Goal: Transaction & Acquisition: Purchase product/service

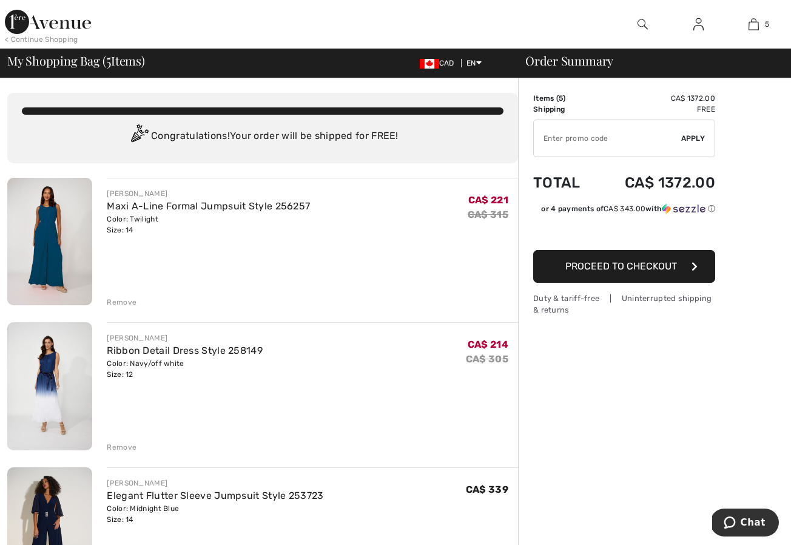
click at [53, 254] on img at bounding box center [49, 241] width 85 height 127
click at [115, 300] on div "Remove" at bounding box center [122, 302] width 30 height 11
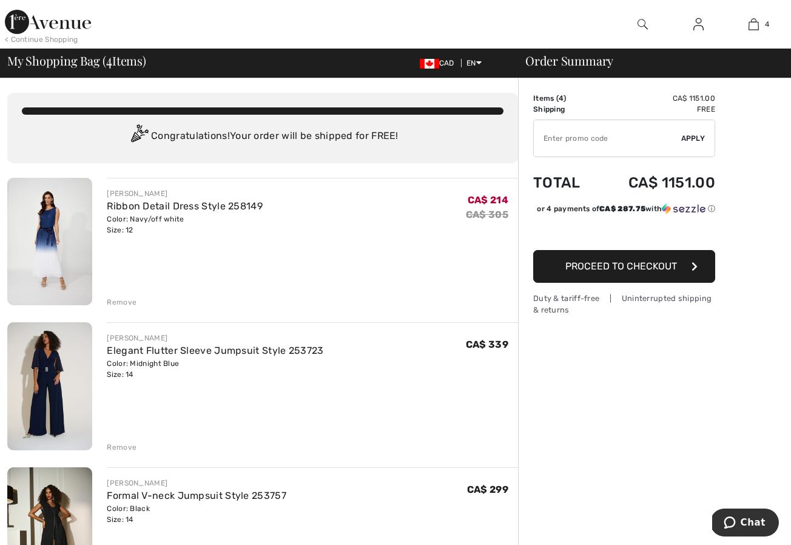
click at [115, 300] on div "Remove" at bounding box center [122, 302] width 30 height 11
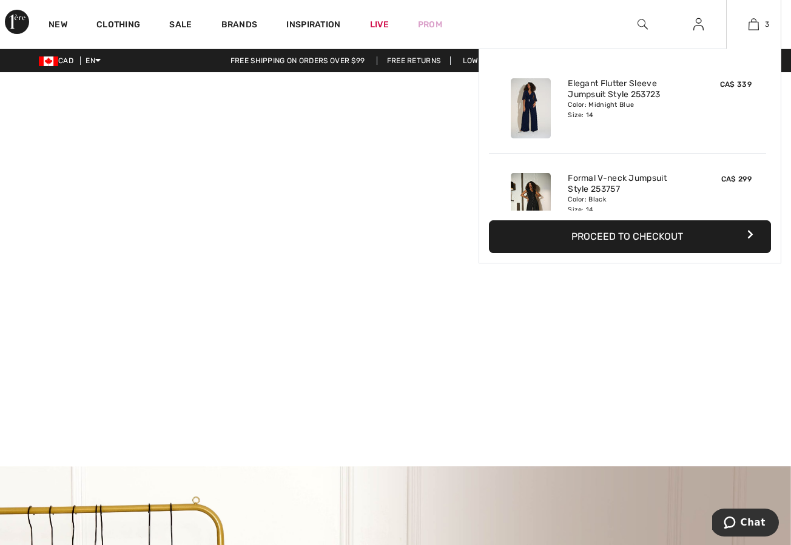
click at [653, 230] on button "Proceed to Checkout" at bounding box center [630, 236] width 282 height 33
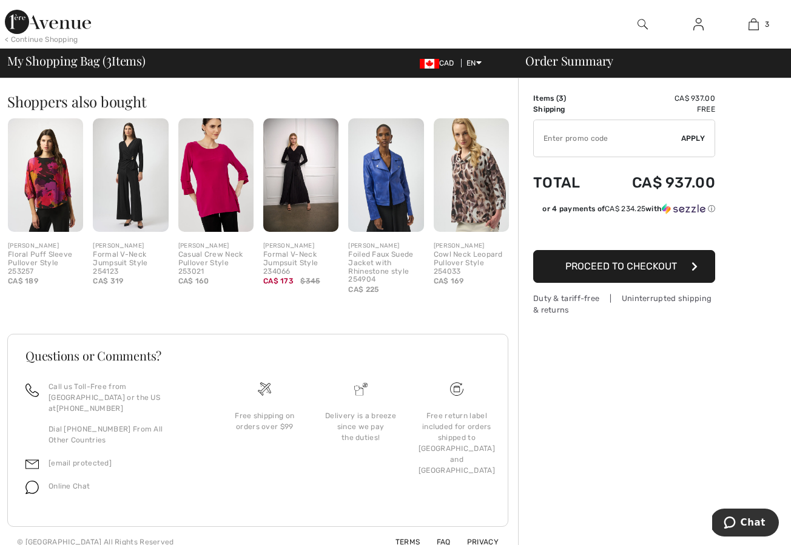
scroll to position [543, 0]
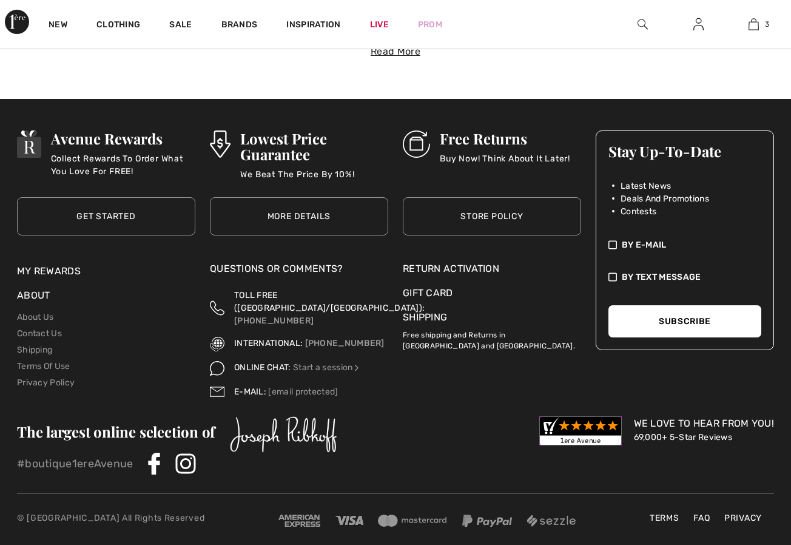
scroll to position [4009, 0]
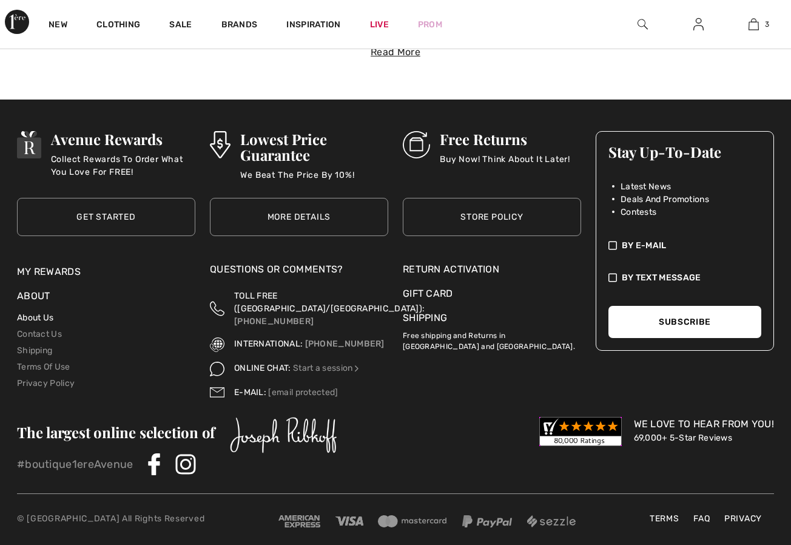
click at [33, 312] on link "About Us" at bounding box center [35, 317] width 36 height 10
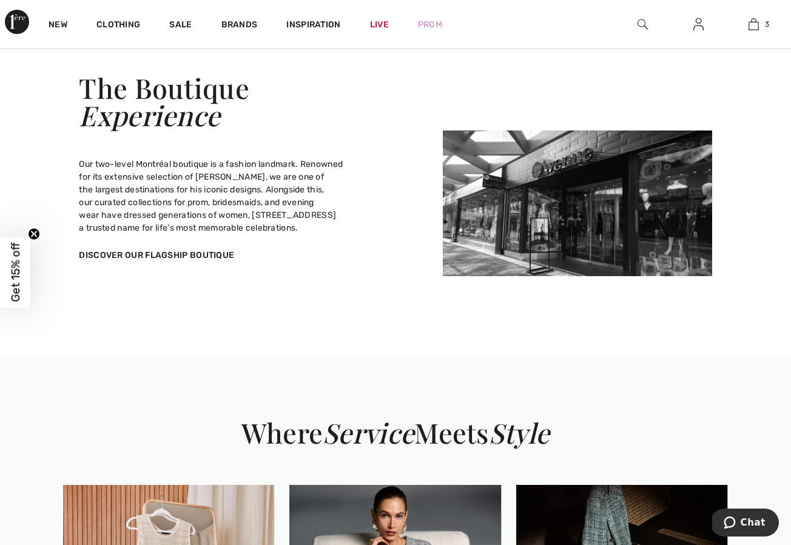
scroll to position [1052, 0]
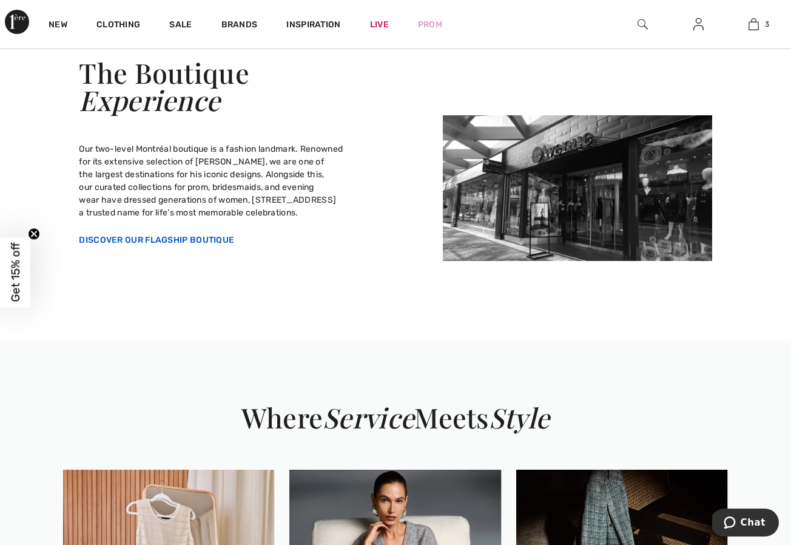
click at [116, 245] on link "Discover Our Flagship Boutique" at bounding box center [156, 240] width 155 height 10
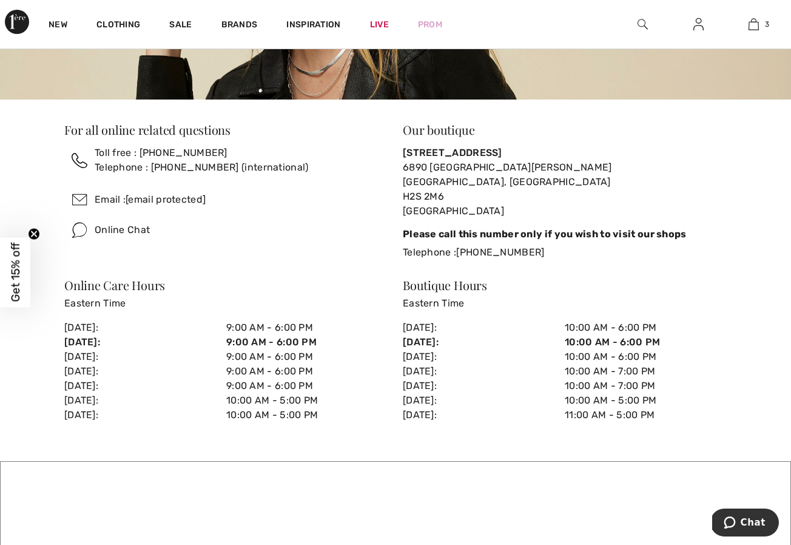
scroll to position [242, 0]
